Goal: Transaction & Acquisition: Obtain resource

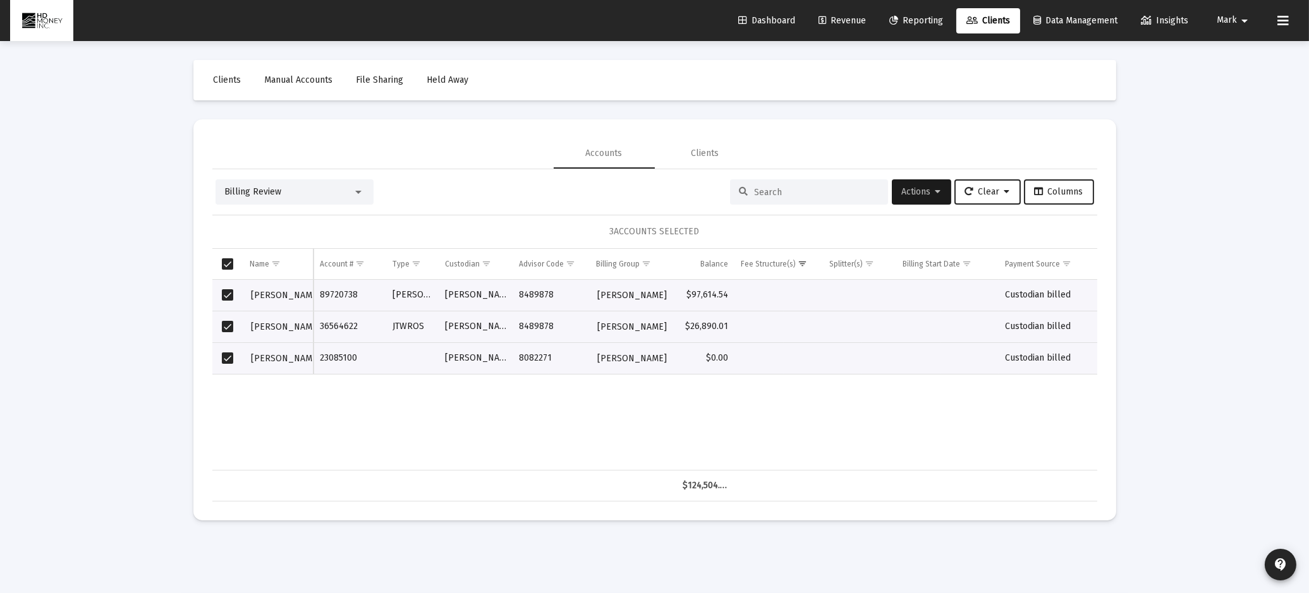
click at [996, 15] on span "Clients" at bounding box center [988, 20] width 44 height 11
click at [987, 20] on span "Clients" at bounding box center [988, 20] width 44 height 11
click at [919, 16] on span "Reporting" at bounding box center [916, 20] width 54 height 11
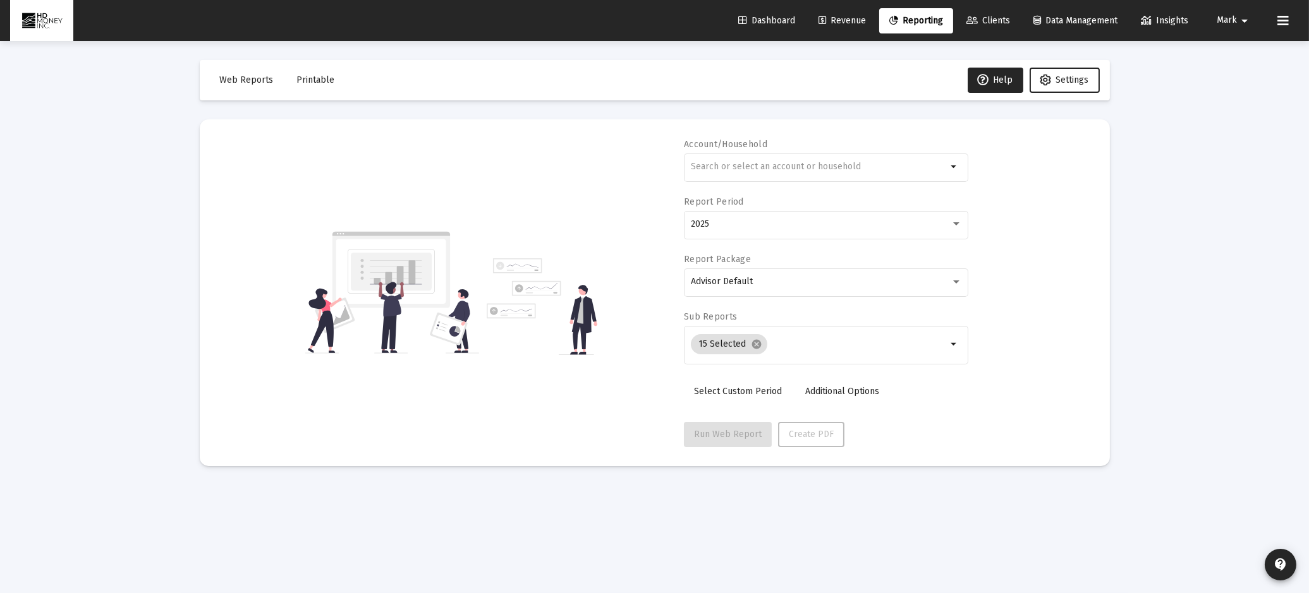
click at [967, 21] on icon at bounding box center [971, 20] width 11 height 9
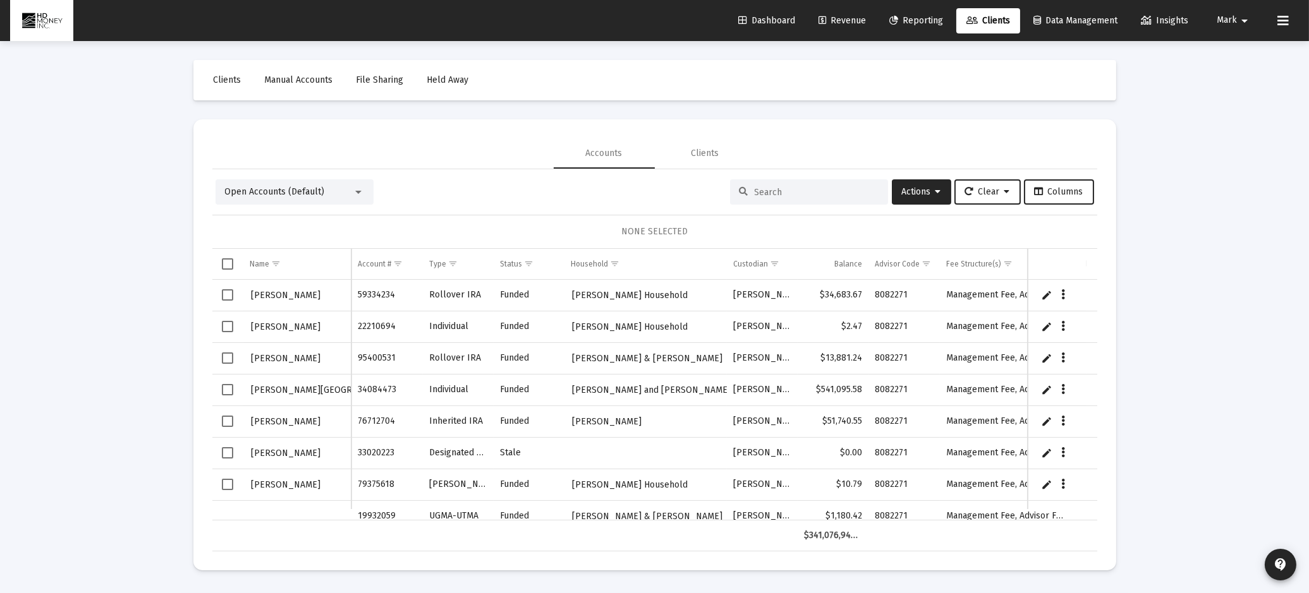
click at [755, 193] on input at bounding box center [816, 192] width 124 height 11
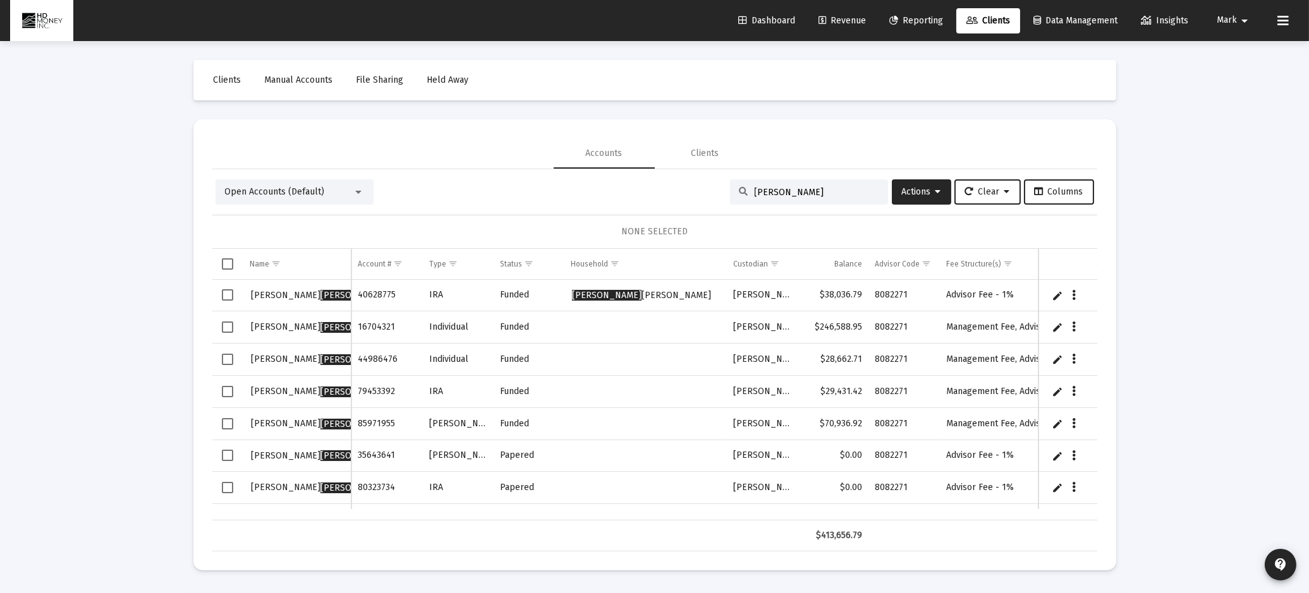
type input "[PERSON_NAME]"
click at [227, 294] on span "Select row" at bounding box center [227, 294] width 11 height 11
click at [222, 325] on span "Select row" at bounding box center [227, 327] width 11 height 11
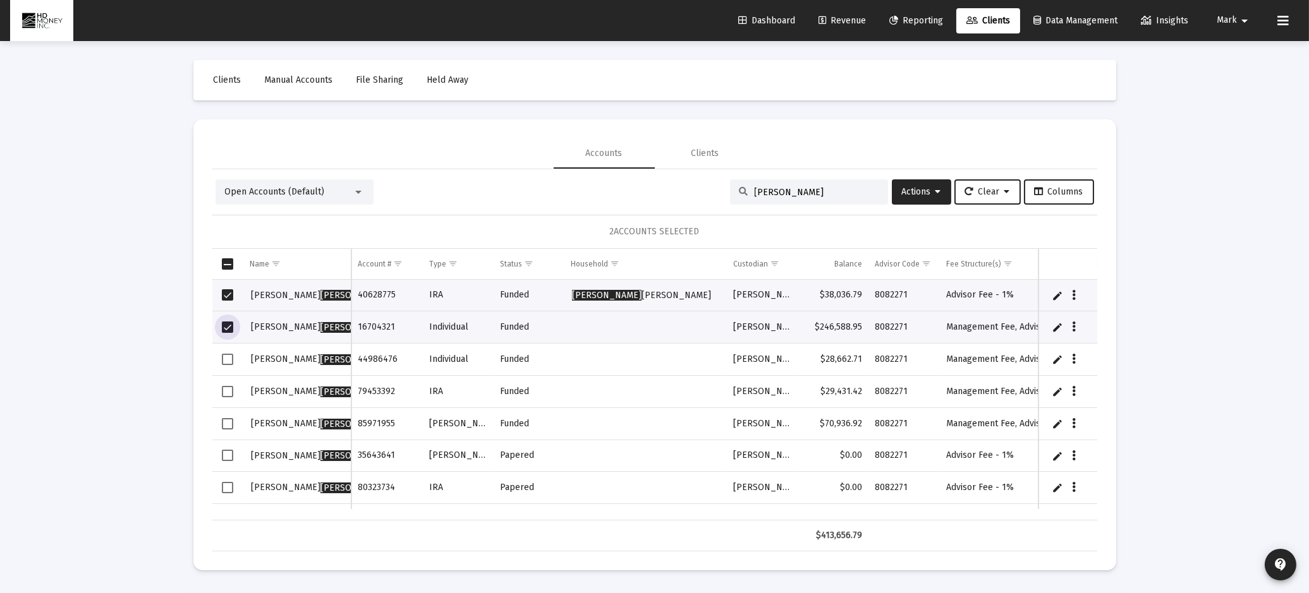
click at [227, 360] on span "Select row" at bounding box center [227, 359] width 11 height 11
click at [229, 389] on span "Select row" at bounding box center [227, 391] width 11 height 11
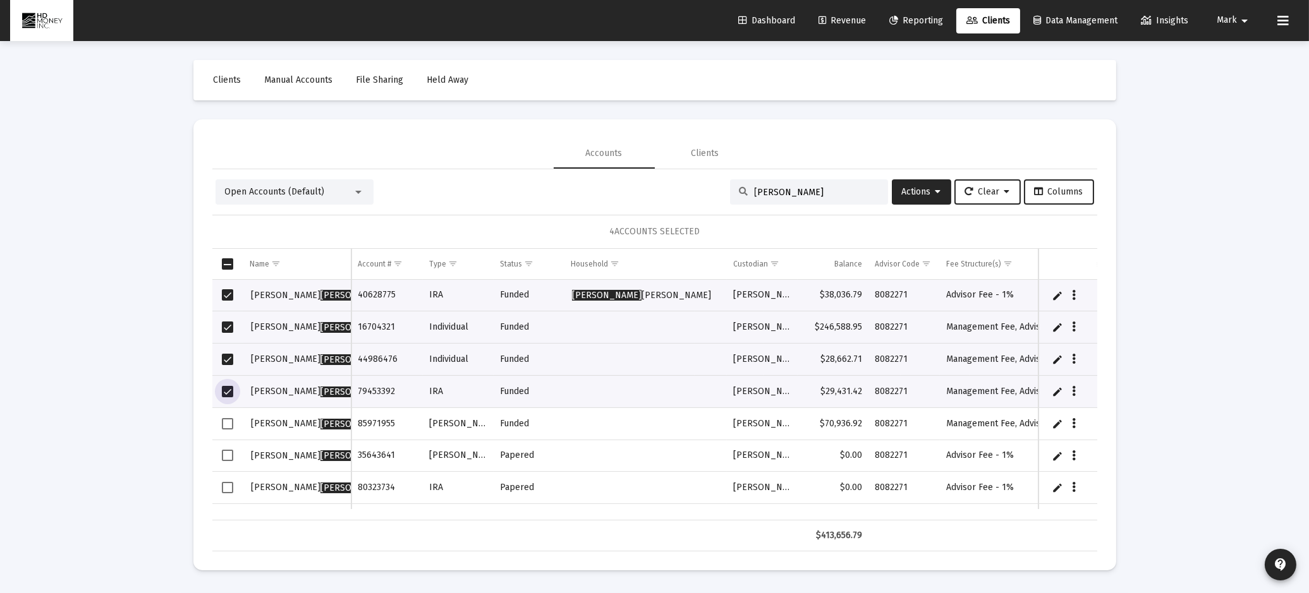
click at [226, 421] on span "Select row" at bounding box center [227, 423] width 11 height 11
click at [226, 454] on span "Select row" at bounding box center [227, 455] width 11 height 11
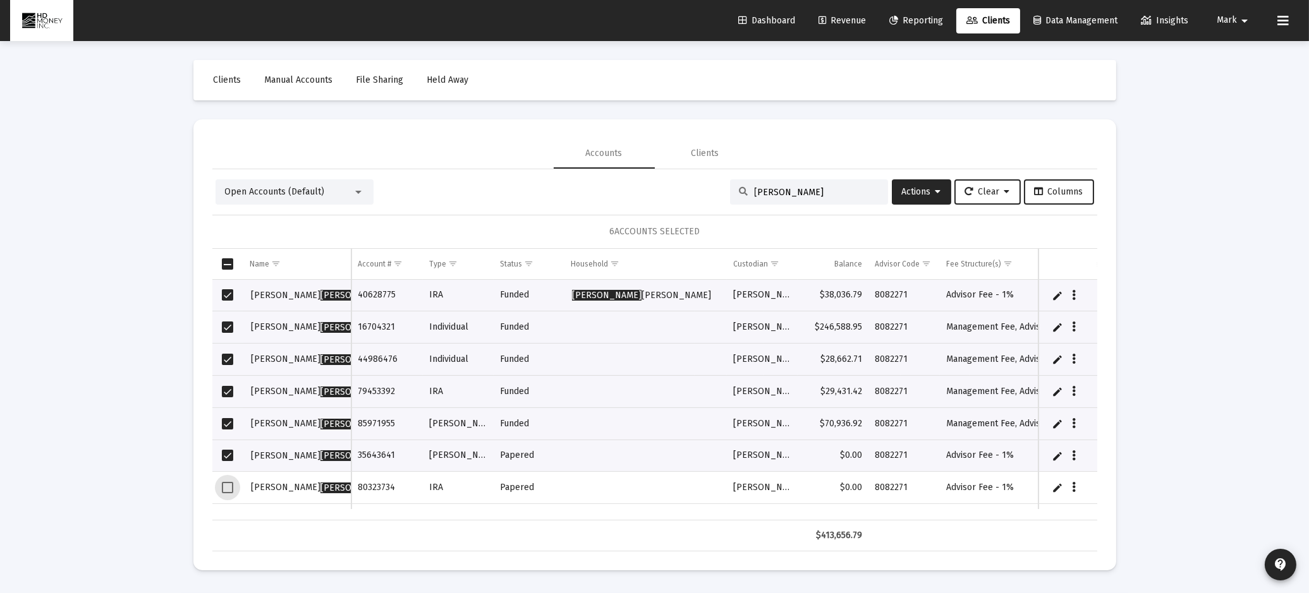
click at [227, 490] on span "Select row" at bounding box center [227, 487] width 11 height 11
click at [913, 188] on span "Actions" at bounding box center [921, 191] width 39 height 11
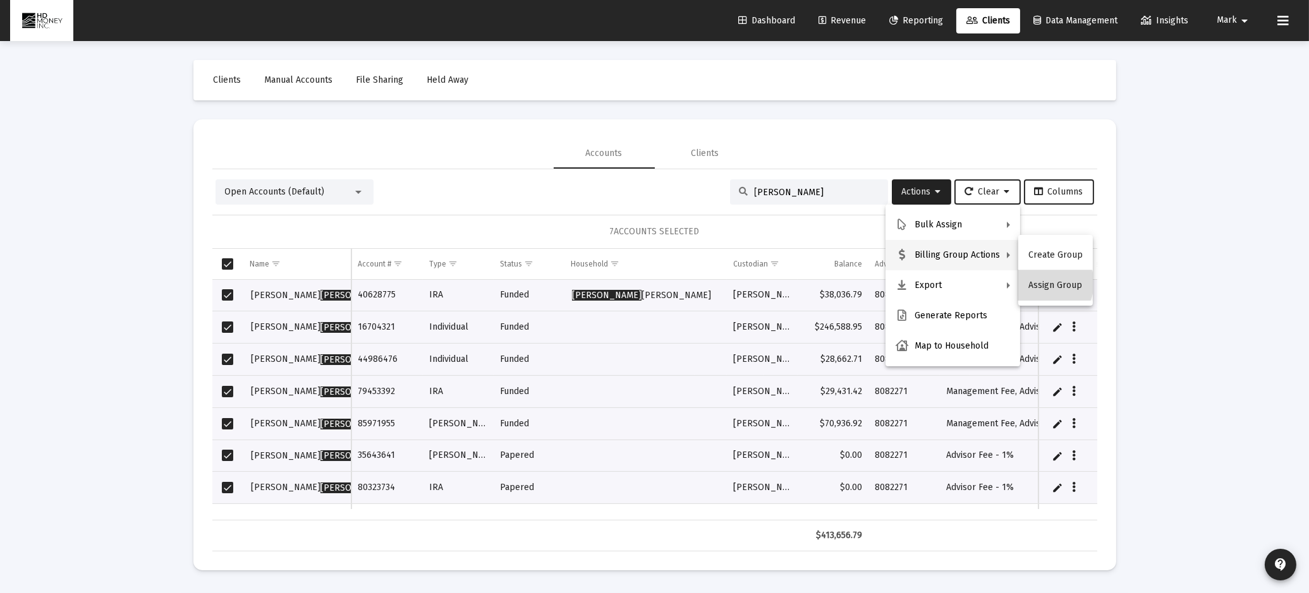
click at [1046, 283] on button "Assign Group" at bounding box center [1055, 285] width 75 height 30
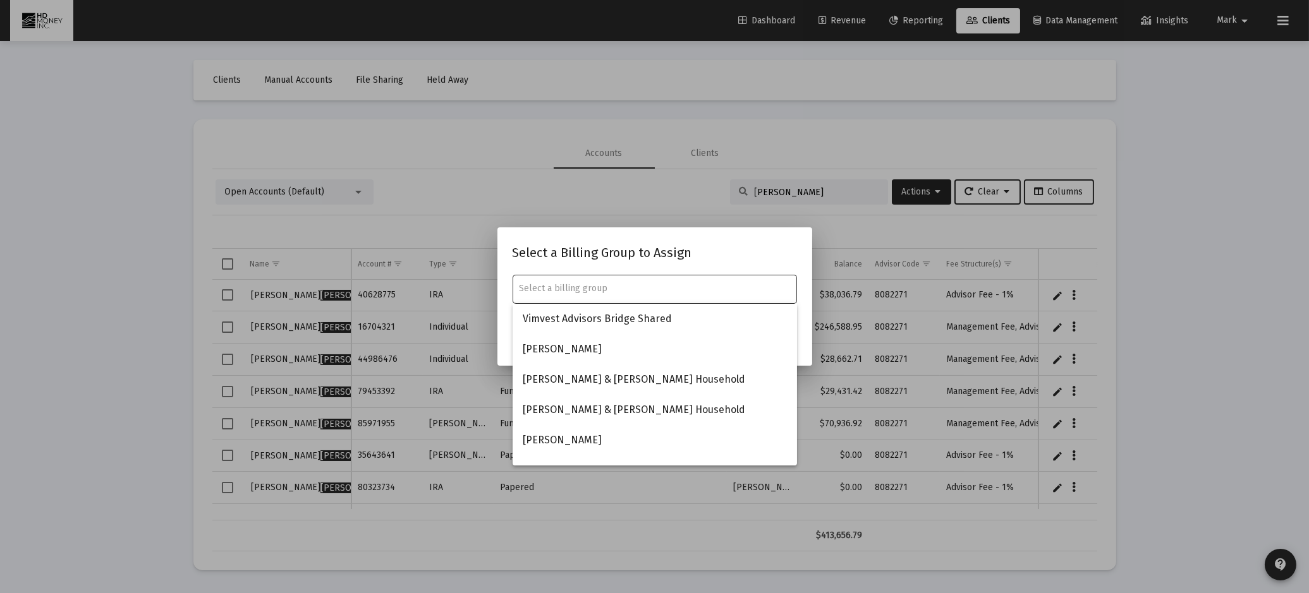
click at [665, 286] on input "text" at bounding box center [654, 289] width 271 height 10
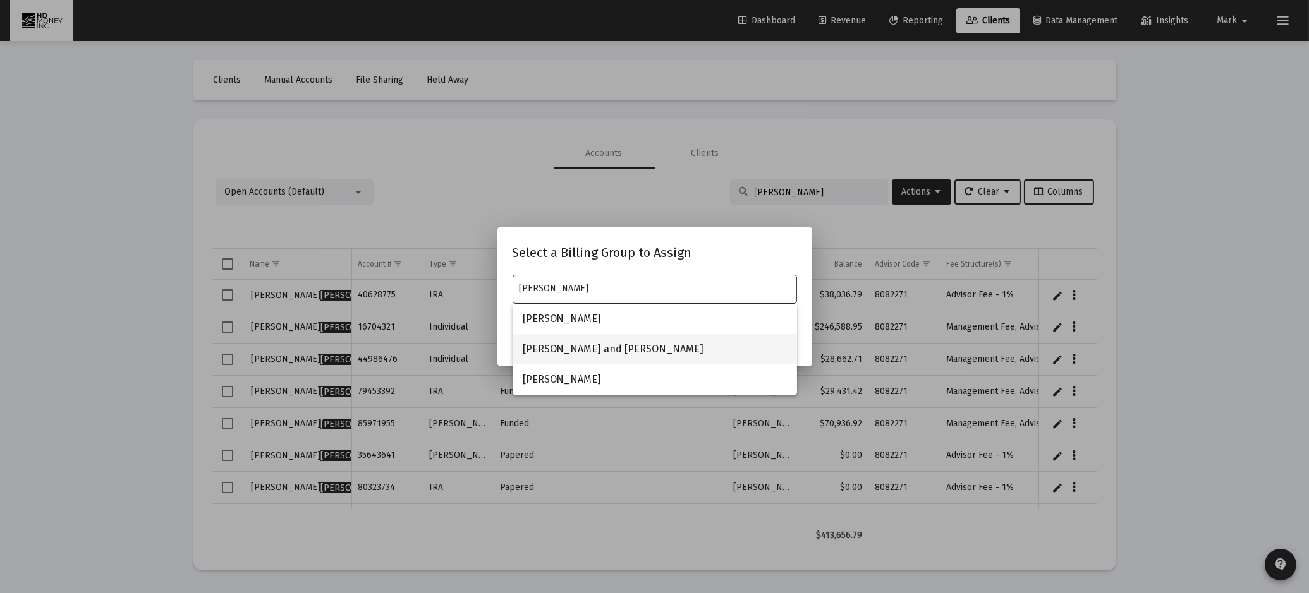
click at [635, 342] on span "[PERSON_NAME] and [PERSON_NAME]" at bounding box center [655, 349] width 264 height 30
type input "[PERSON_NAME] and [PERSON_NAME]"
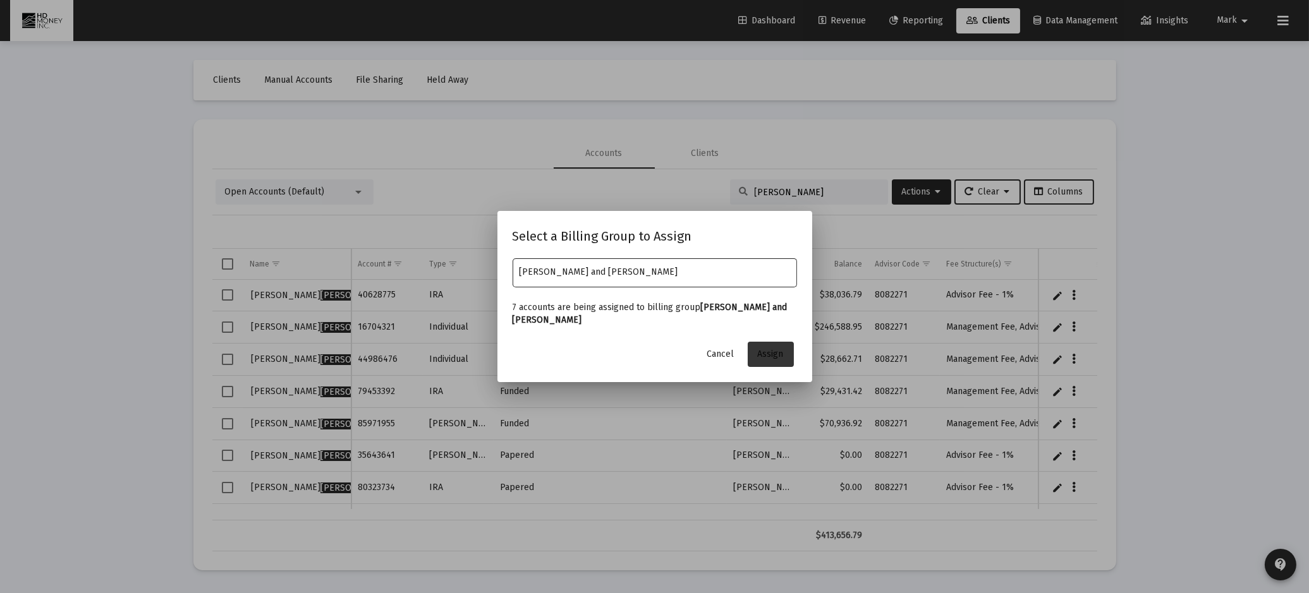
click at [771, 351] on span "Assign" at bounding box center [771, 354] width 26 height 11
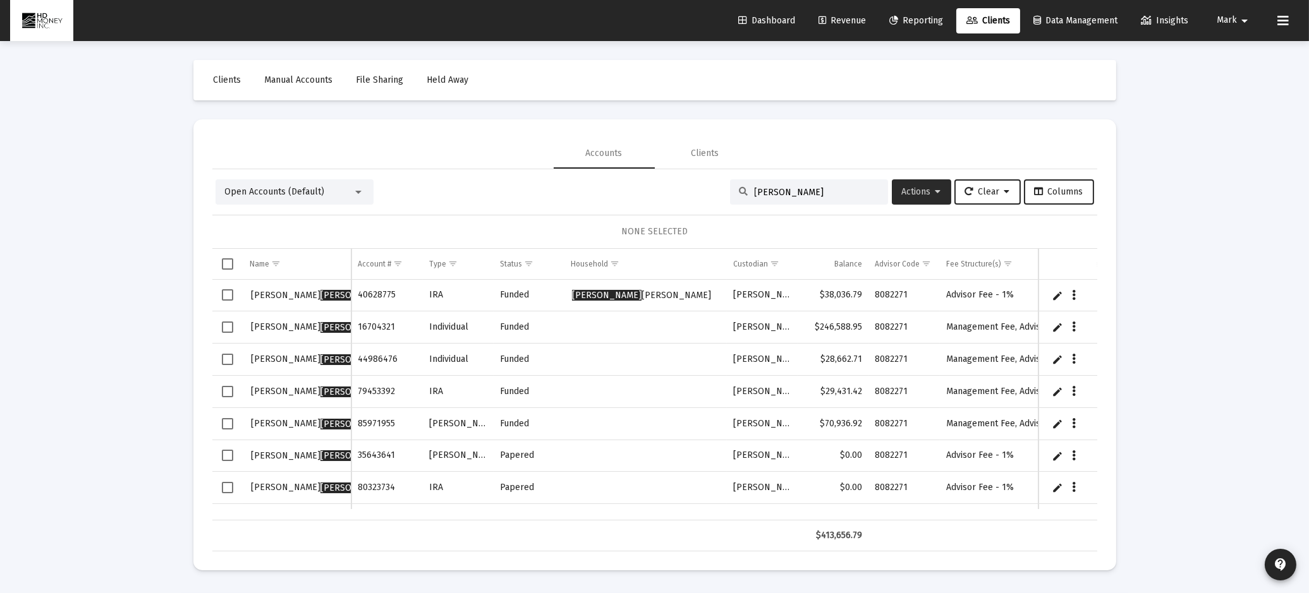
click at [916, 191] on span "Actions" at bounding box center [921, 191] width 39 height 11
click at [967, 347] on button "Map to Household" at bounding box center [952, 346] width 135 height 30
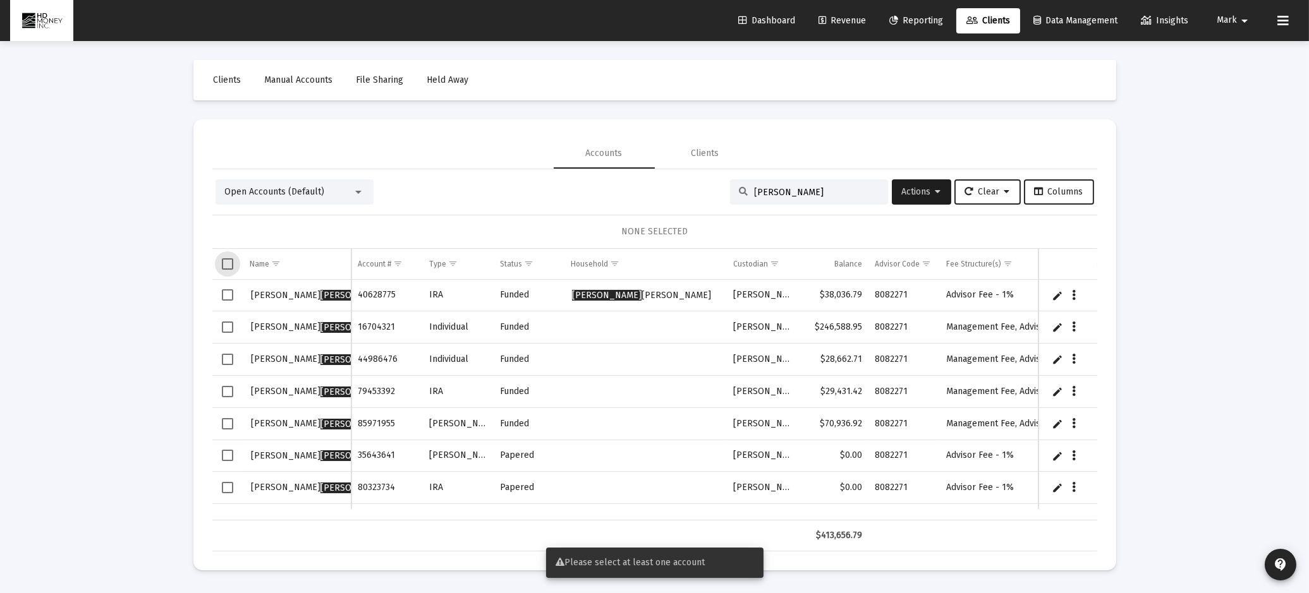
click at [224, 262] on span "Select all" at bounding box center [227, 263] width 11 height 11
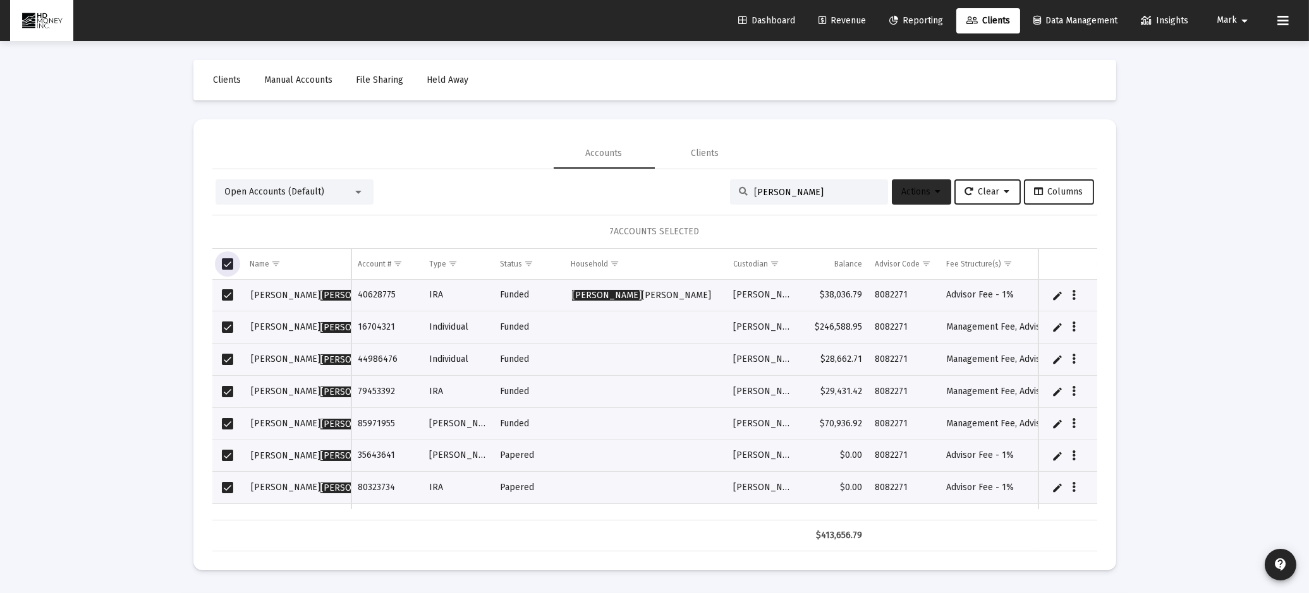
click at [909, 186] on span "Actions" at bounding box center [921, 191] width 39 height 11
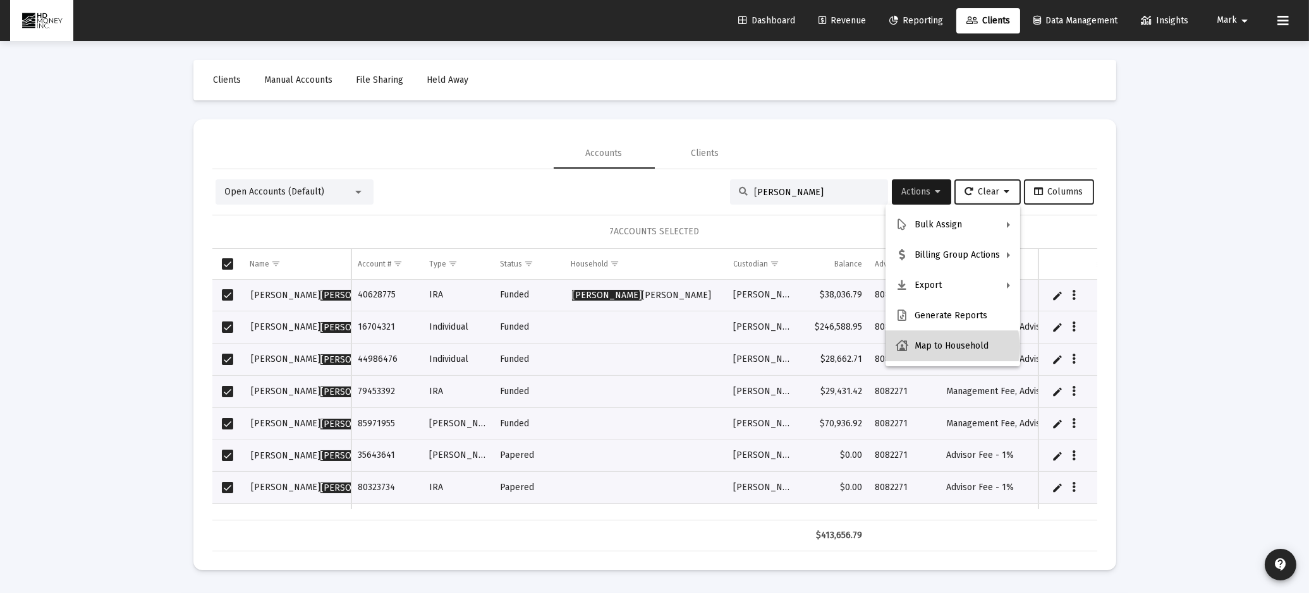
click at [949, 347] on button "Map to Household" at bounding box center [952, 346] width 135 height 30
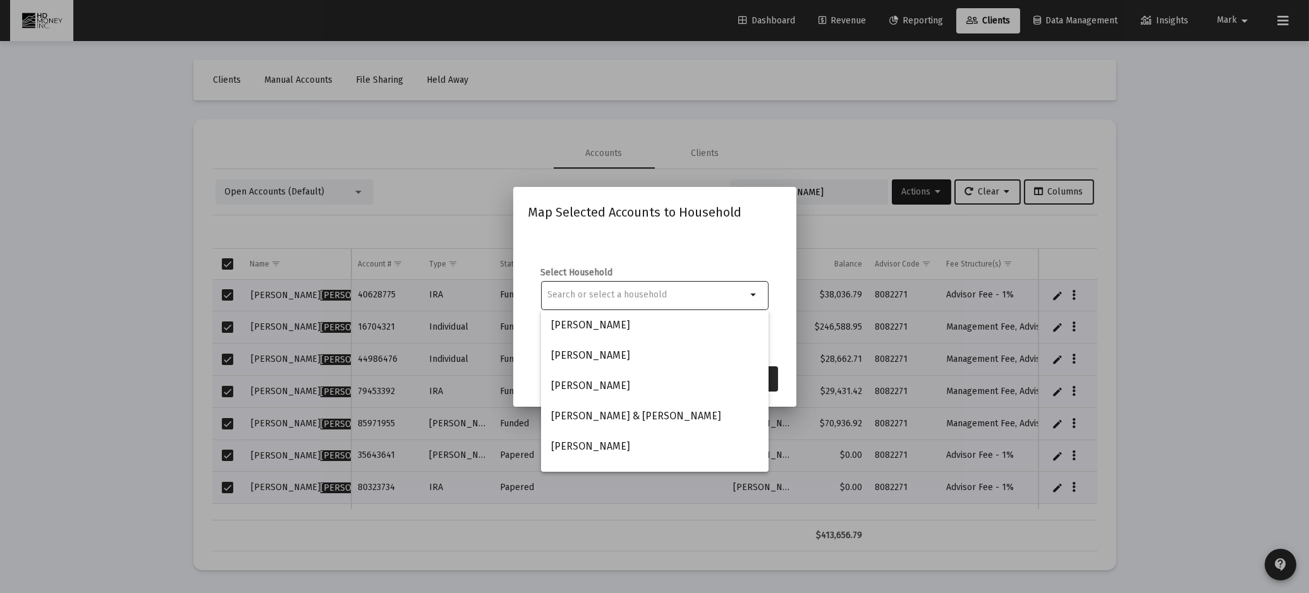
click at [590, 287] on div at bounding box center [646, 294] width 199 height 31
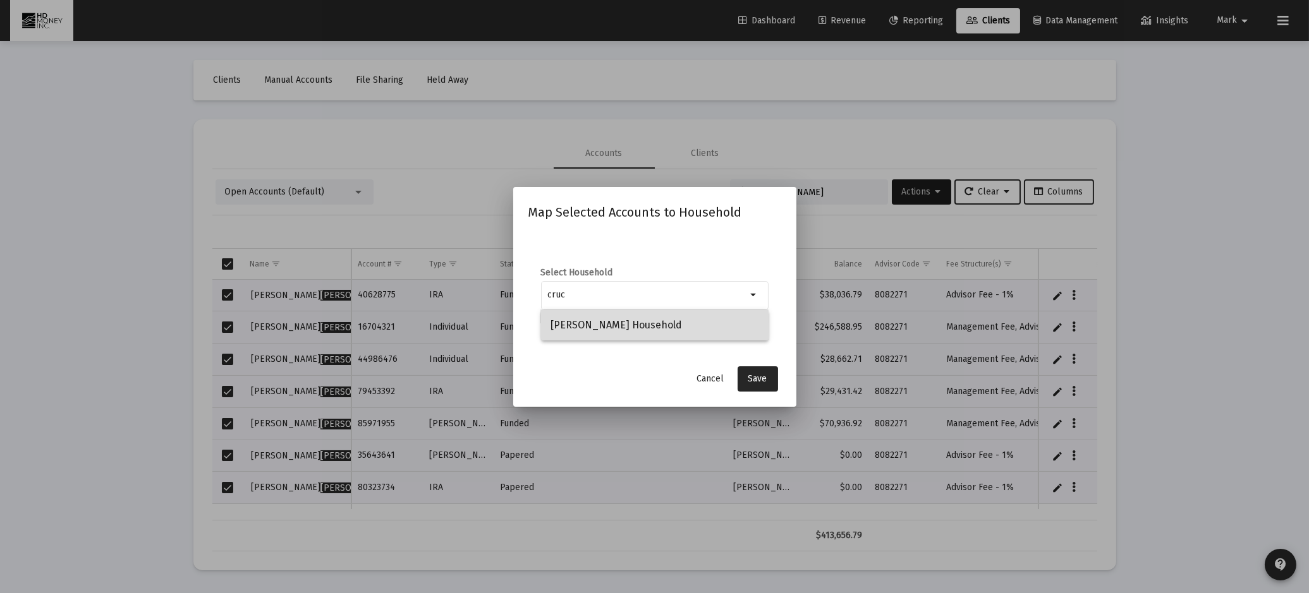
click at [606, 325] on span "[PERSON_NAME] Household" at bounding box center [654, 325] width 207 height 30
type input "[PERSON_NAME] Household"
click at [754, 377] on span "Save" at bounding box center [757, 378] width 19 height 11
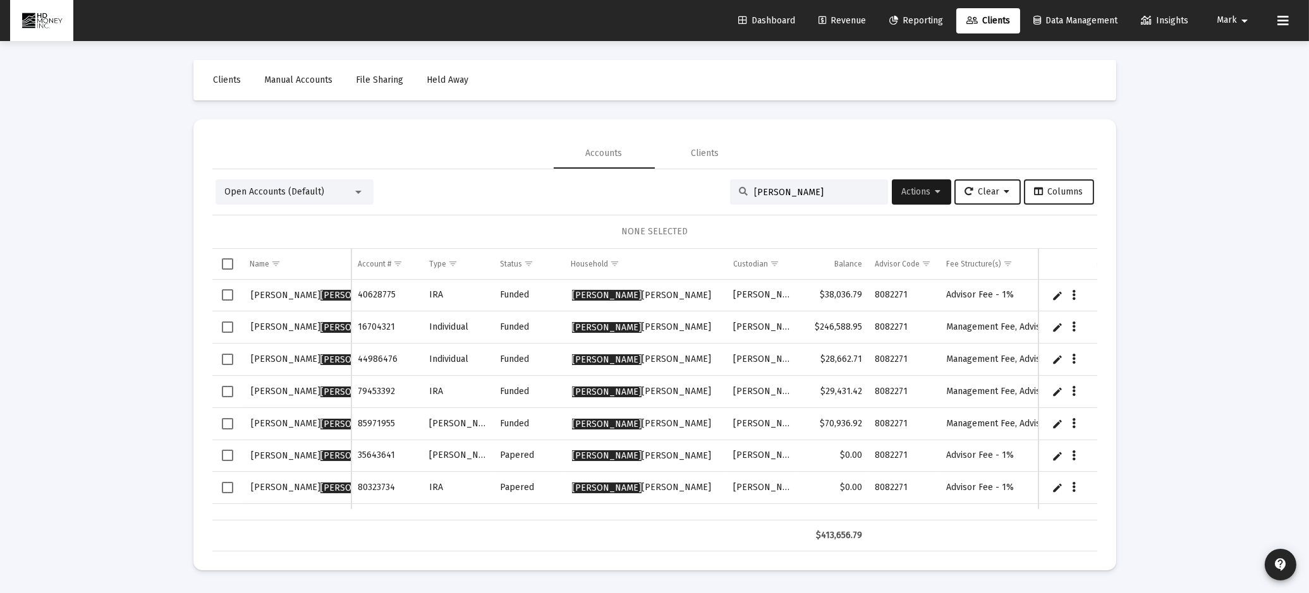
click at [907, 16] on span "Reporting" at bounding box center [916, 20] width 54 height 11
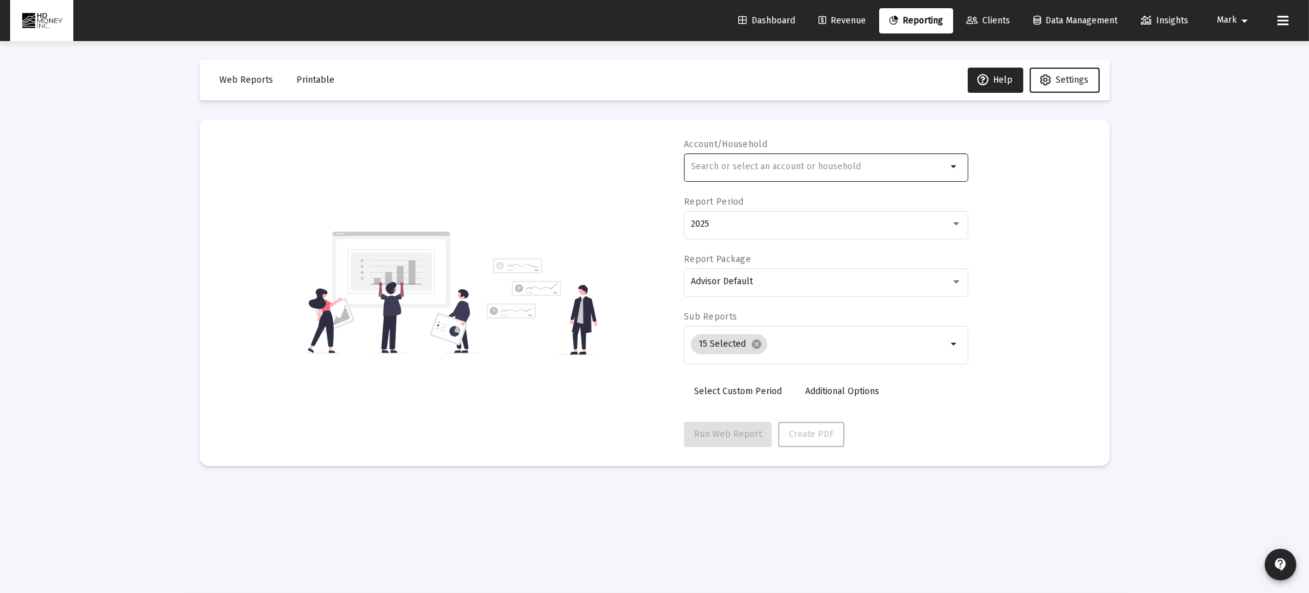
click at [952, 167] on mat-icon "arrow_drop_down" at bounding box center [953, 166] width 15 height 15
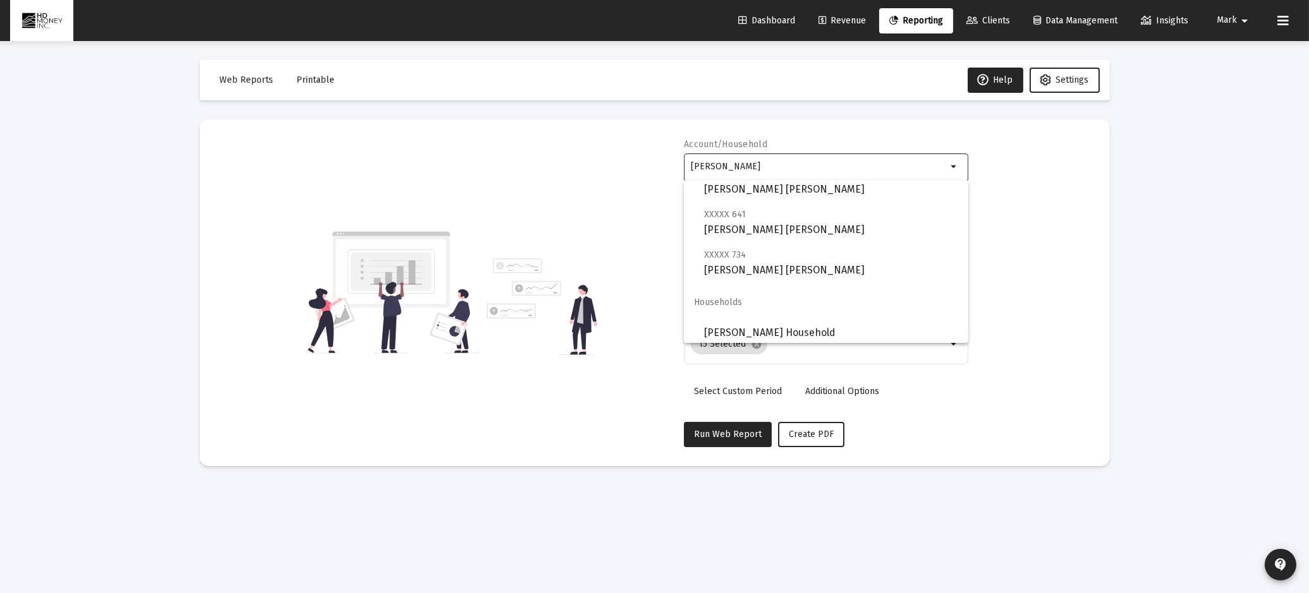
scroll to position [212, 0]
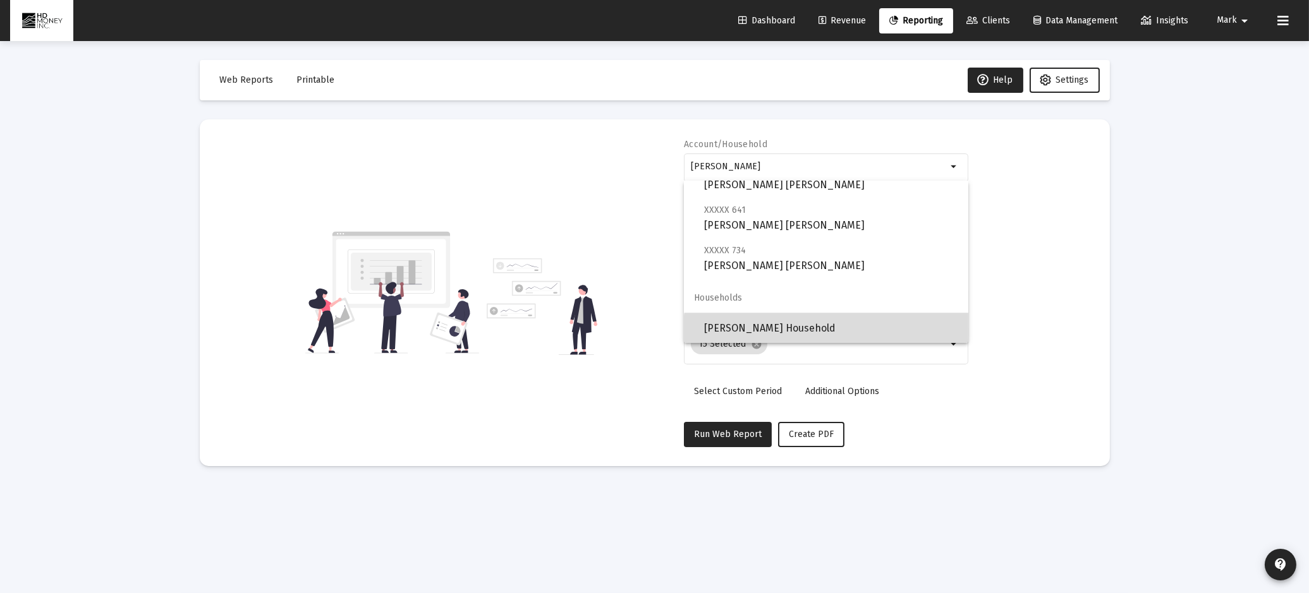
click at [829, 330] on span "[PERSON_NAME] Household" at bounding box center [831, 328] width 254 height 30
type input "[PERSON_NAME] Household"
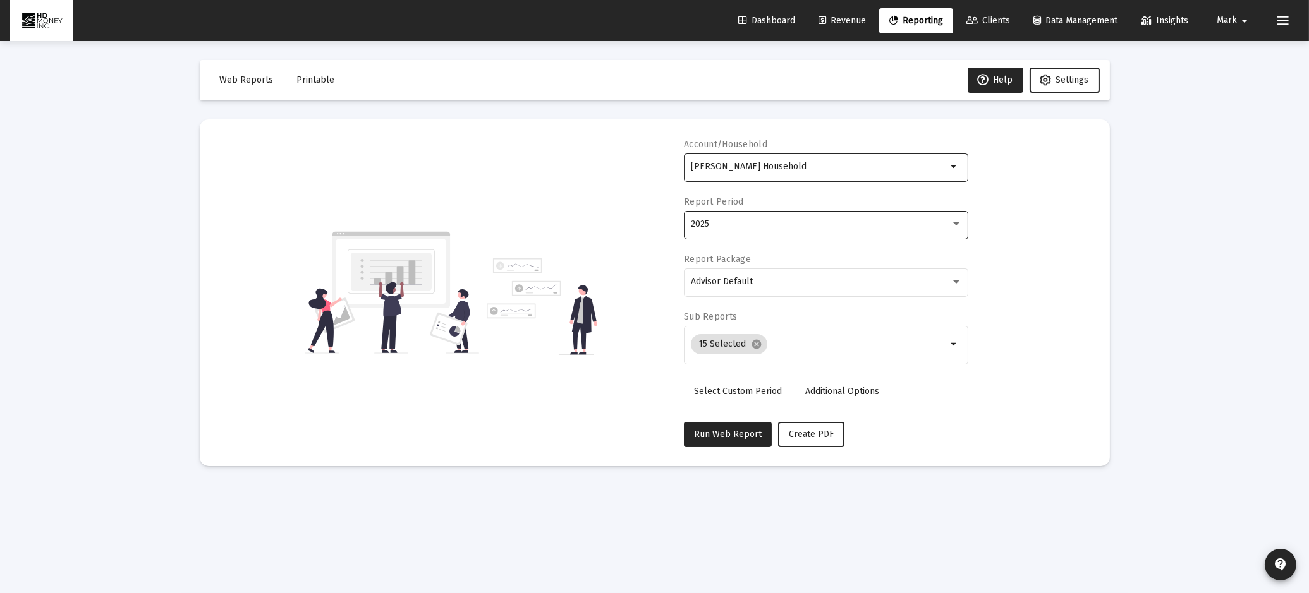
click at [749, 217] on div "2025" at bounding box center [826, 224] width 271 height 31
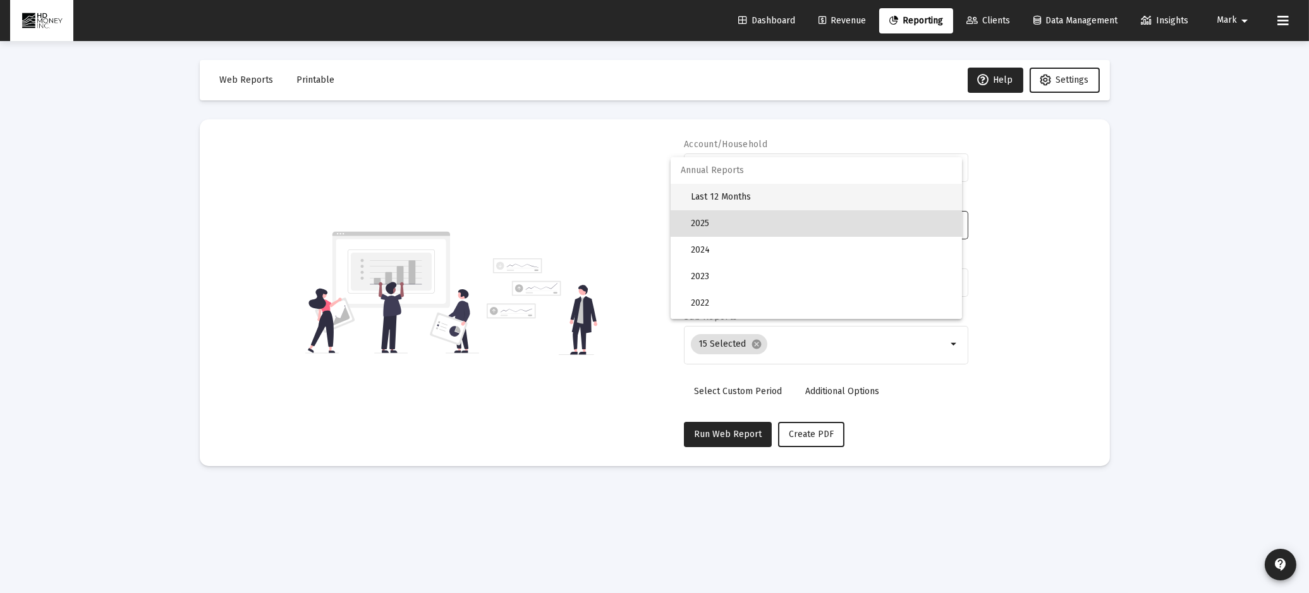
click at [749, 198] on span "Last 12 Months" at bounding box center [821, 197] width 261 height 27
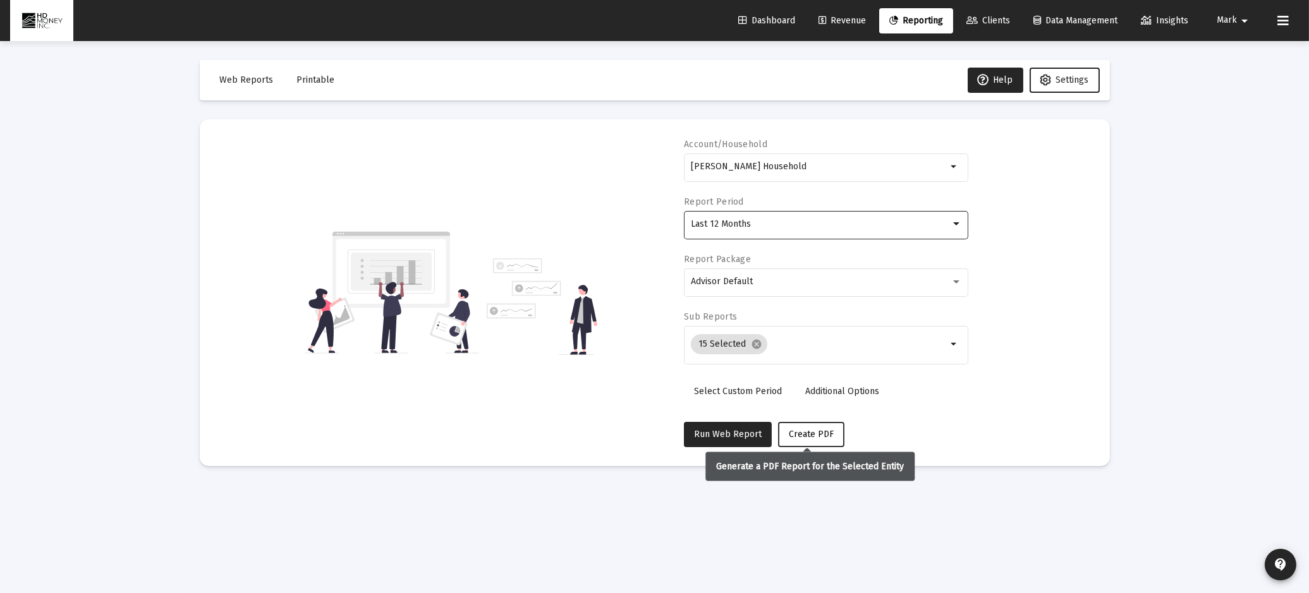
click at [801, 430] on span "Create PDF" at bounding box center [811, 434] width 45 height 11
click at [303, 80] on span "Printable" at bounding box center [316, 80] width 38 height 11
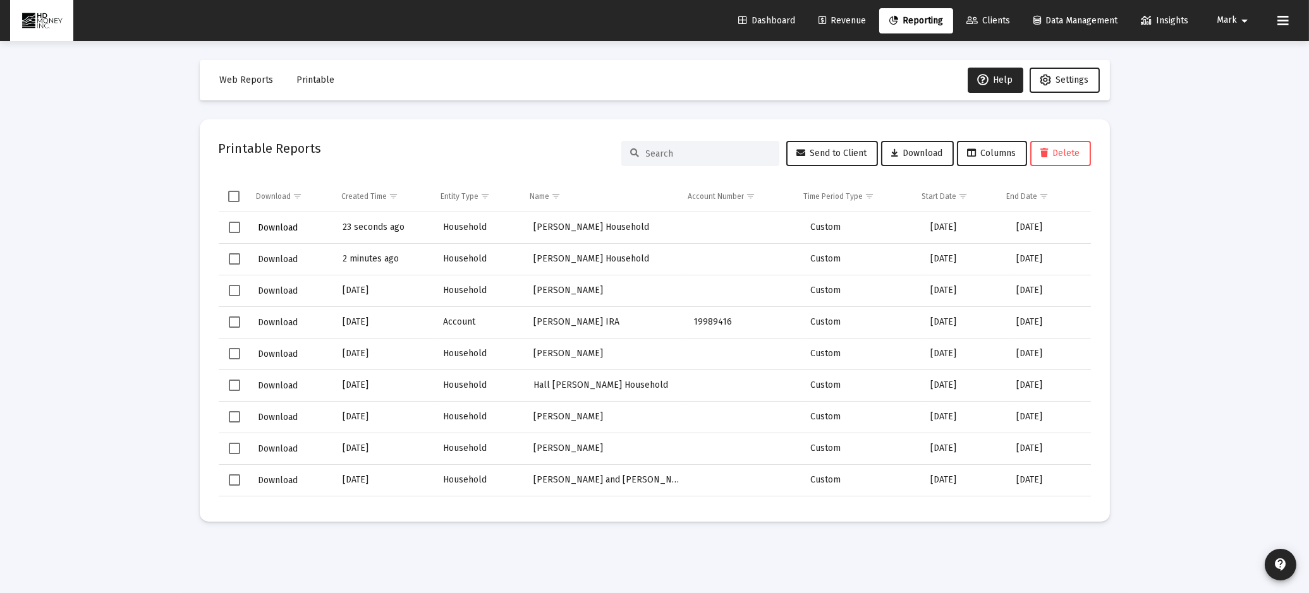
click at [282, 227] on span "Download" at bounding box center [278, 227] width 40 height 11
